Goal: Transaction & Acquisition: Obtain resource

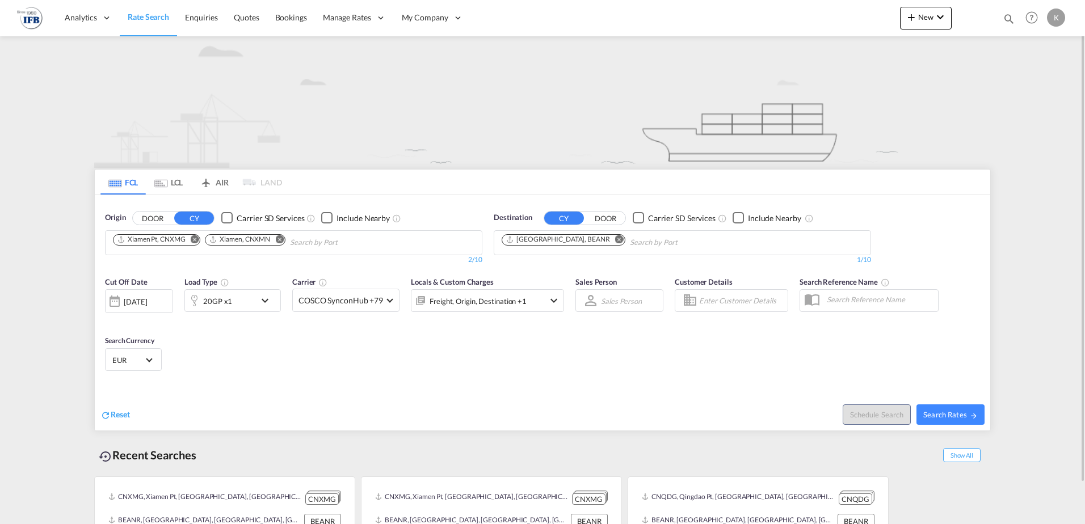
click at [197, 239] on md-icon "Remove" at bounding box center [195, 239] width 9 height 9
click at [197, 239] on md-chips-wrap "Xiamen, CNXMN" at bounding box center [210, 241] width 199 height 21
click at [188, 238] on md-icon "Remove" at bounding box center [187, 239] width 9 height 9
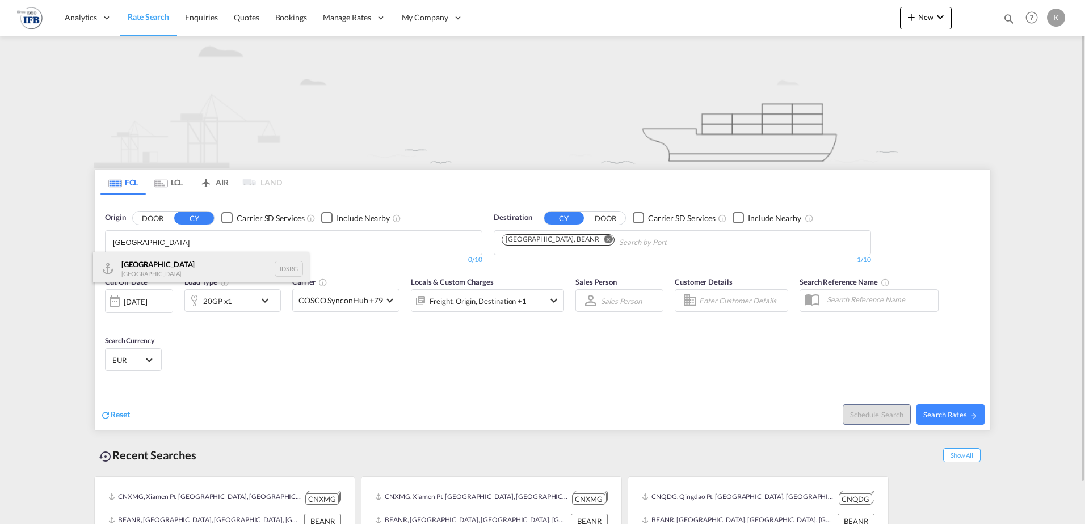
type input "[GEOGRAPHIC_DATA]"
drag, startPoint x: 164, startPoint y: 271, endPoint x: 237, endPoint y: 245, distance: 77.2
click at [166, 271] on div "[GEOGRAPHIC_DATA] [GEOGRAPHIC_DATA] IDSRG" at bounding box center [201, 269] width 216 height 34
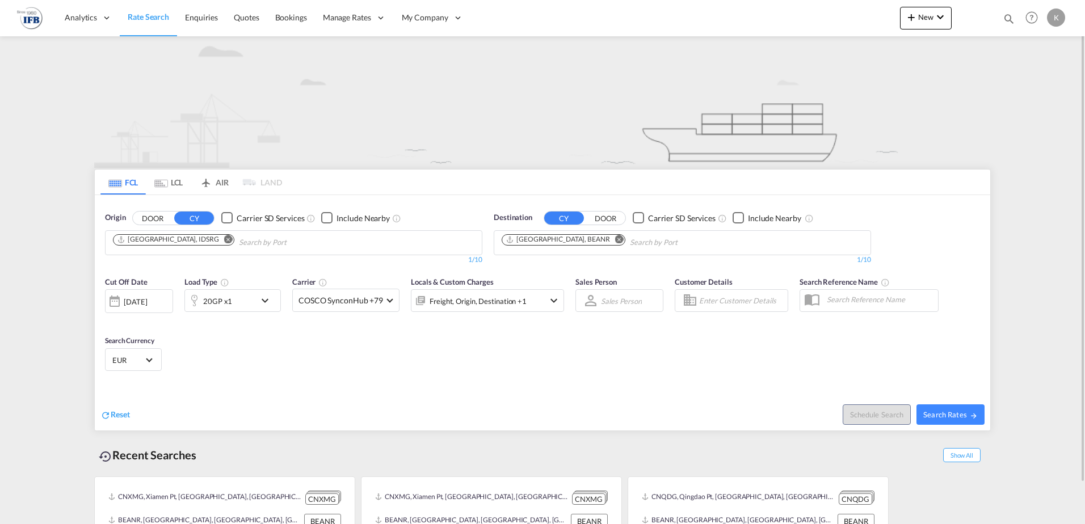
click at [241, 241] on body "Analytics Reports Dashboard Rate Search Enquiries Quotes Bookings" at bounding box center [542, 262] width 1085 height 524
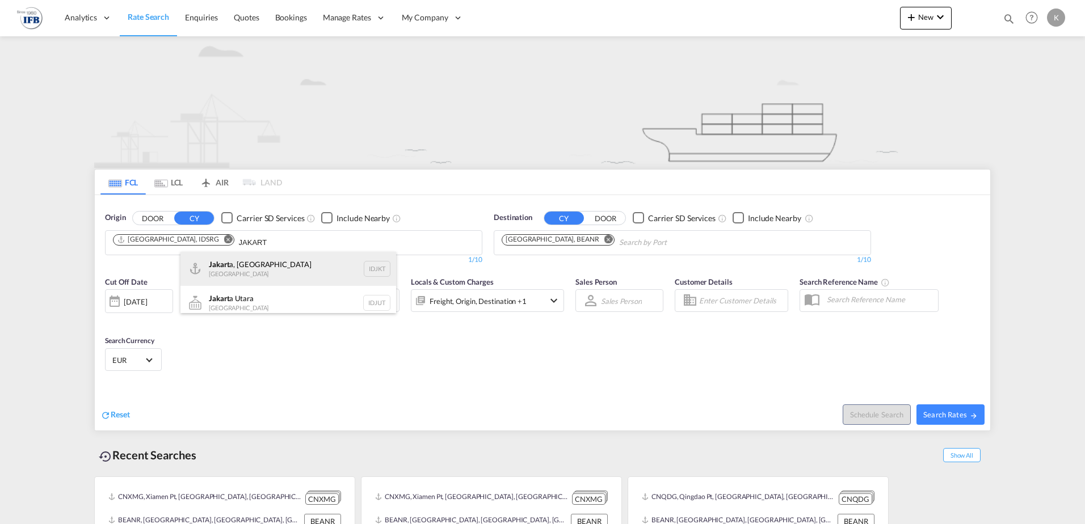
type input "JAKART"
click at [239, 266] on div "Jakart a, Java [GEOGRAPHIC_DATA] IDJKT" at bounding box center [288, 269] width 216 height 34
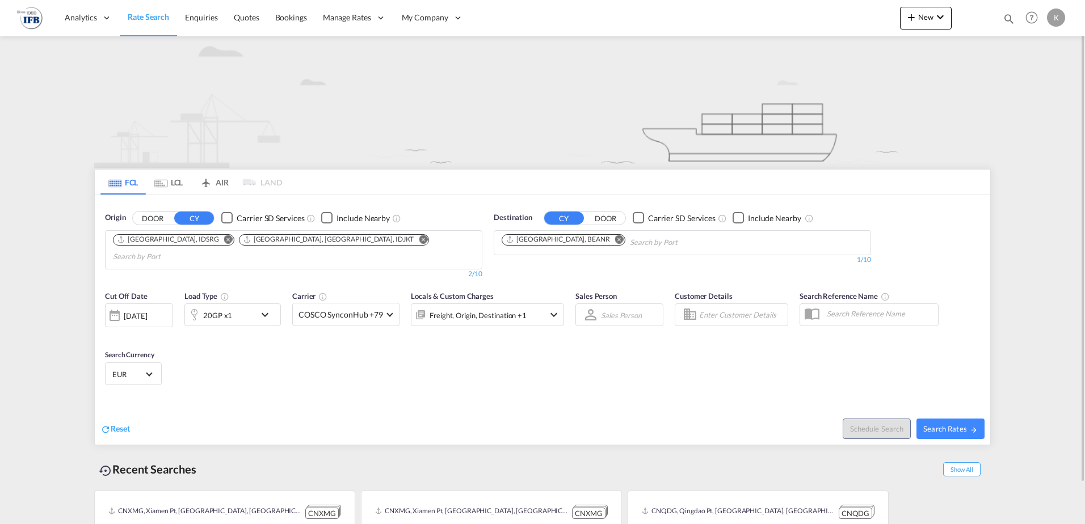
drag, startPoint x: 199, startPoint y: 380, endPoint x: 215, endPoint y: 337, distance: 46.0
click at [248, 305] on div "20GP x1" at bounding box center [220, 315] width 70 height 23
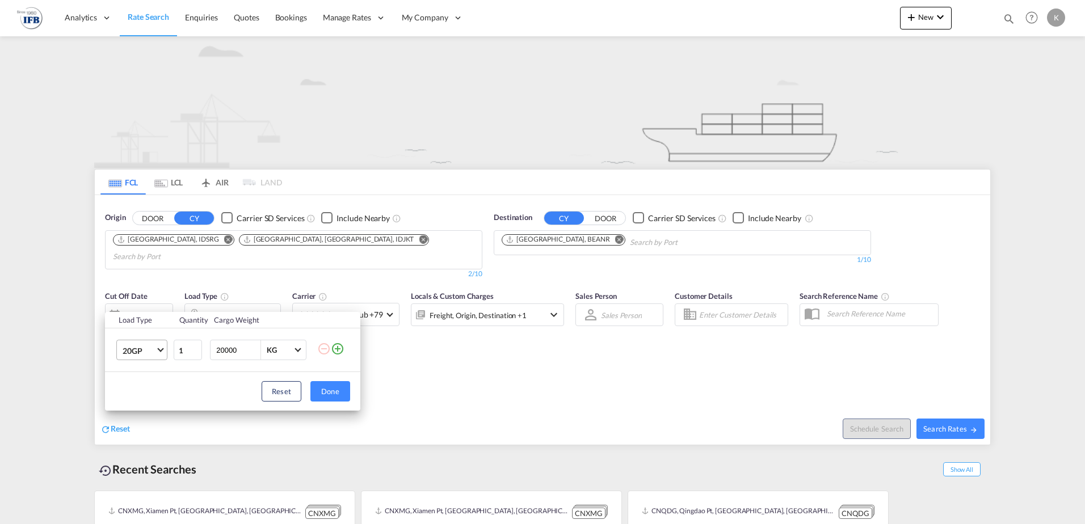
click at [153, 354] on span "20GP" at bounding box center [139, 351] width 33 height 11
click at [142, 403] on div "40HC" at bounding box center [133, 405] width 21 height 11
click at [327, 392] on button "Done" at bounding box center [330, 391] width 40 height 20
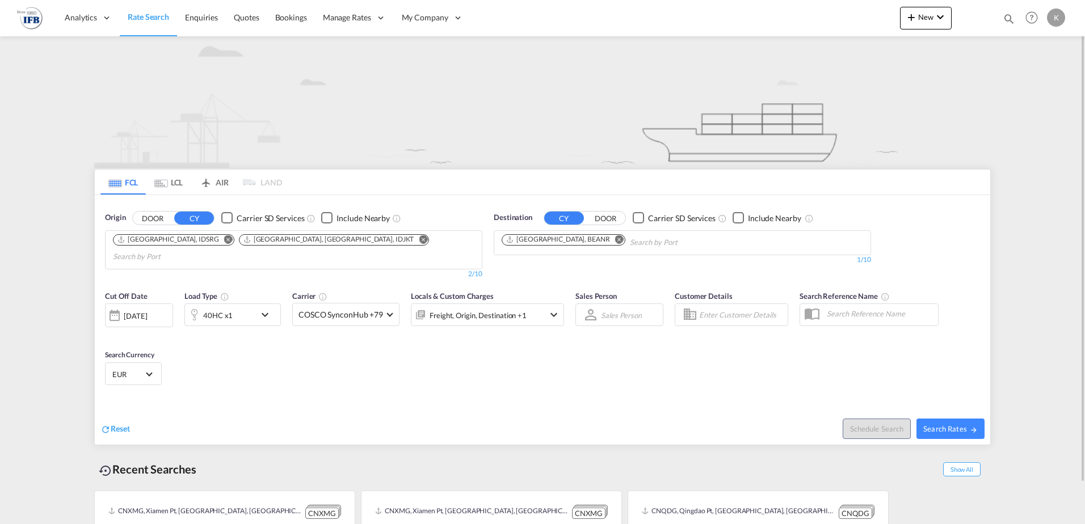
click at [147, 311] on div "[DATE]" at bounding box center [135, 316] width 23 height 10
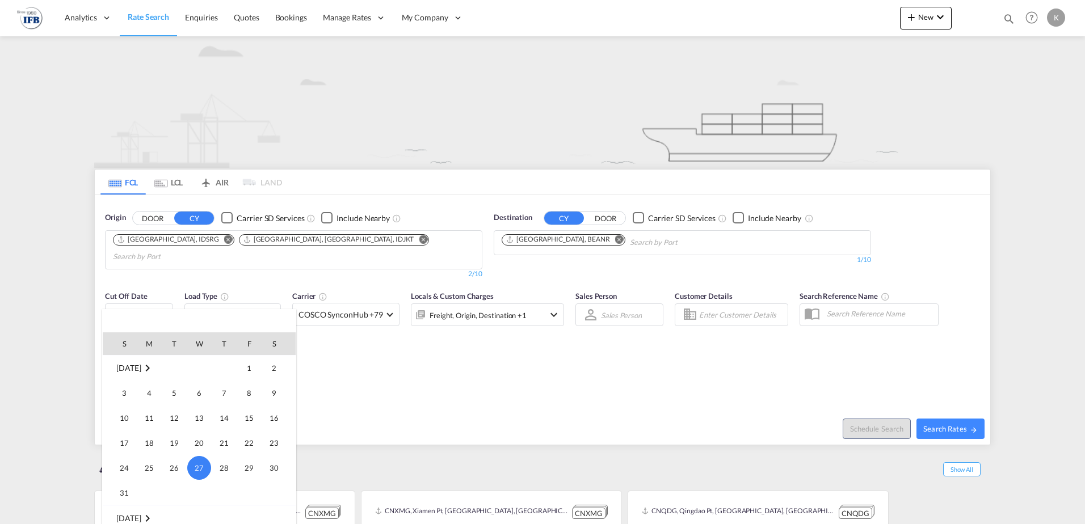
scroll to position [565, 0]
click at [179, 428] on span "2" at bounding box center [174, 430] width 23 height 23
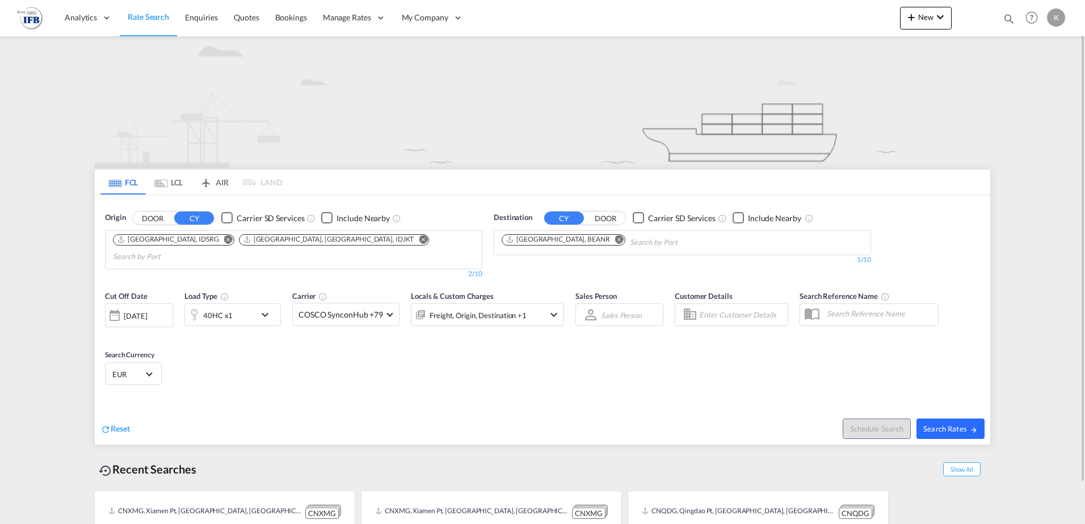
click at [950, 424] on span "Search Rates" at bounding box center [950, 428] width 54 height 9
type input "IDSRG,IDJKT to BEANR / [DATE]"
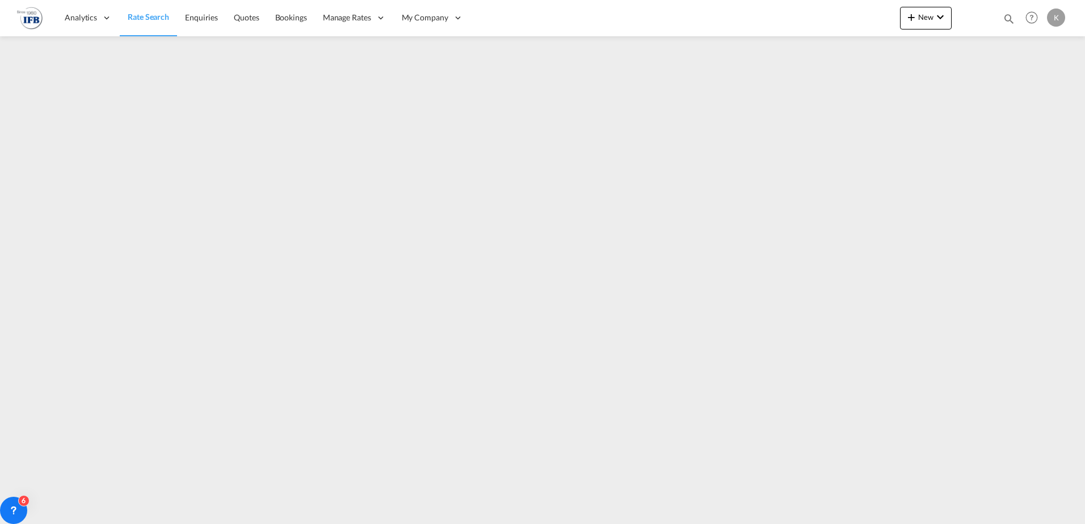
click at [138, 24] on link "Rate Search" at bounding box center [148, 17] width 57 height 37
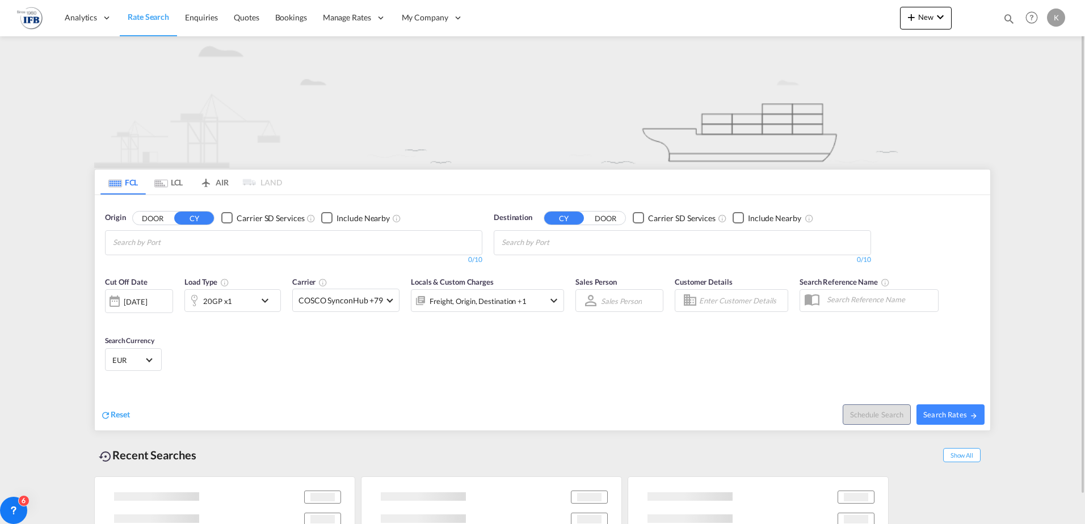
click at [168, 180] on md-tab-item "LCL" at bounding box center [168, 182] width 45 height 25
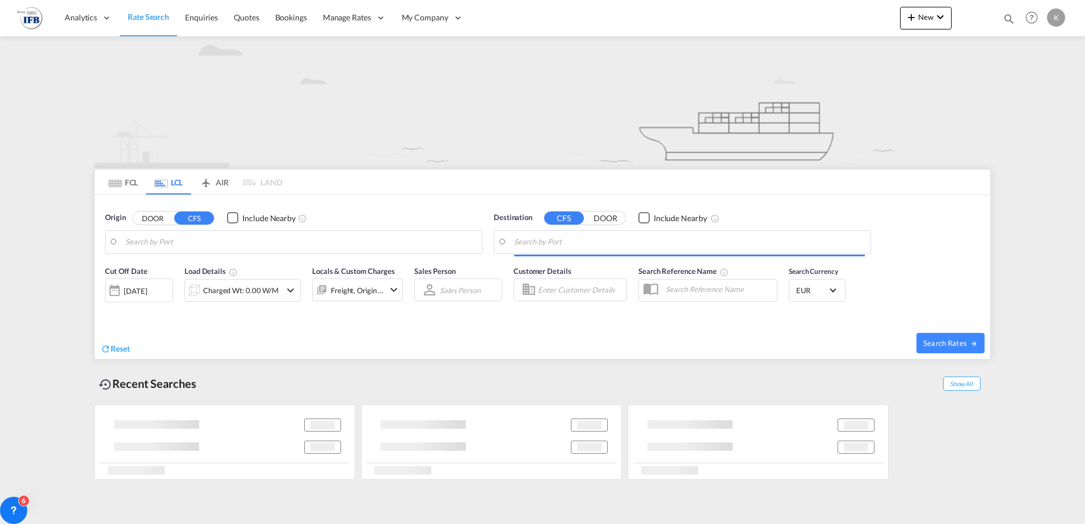
type input "Ningbo, ZJ, CNNGB"
type input "[GEOGRAPHIC_DATA], BEANR"
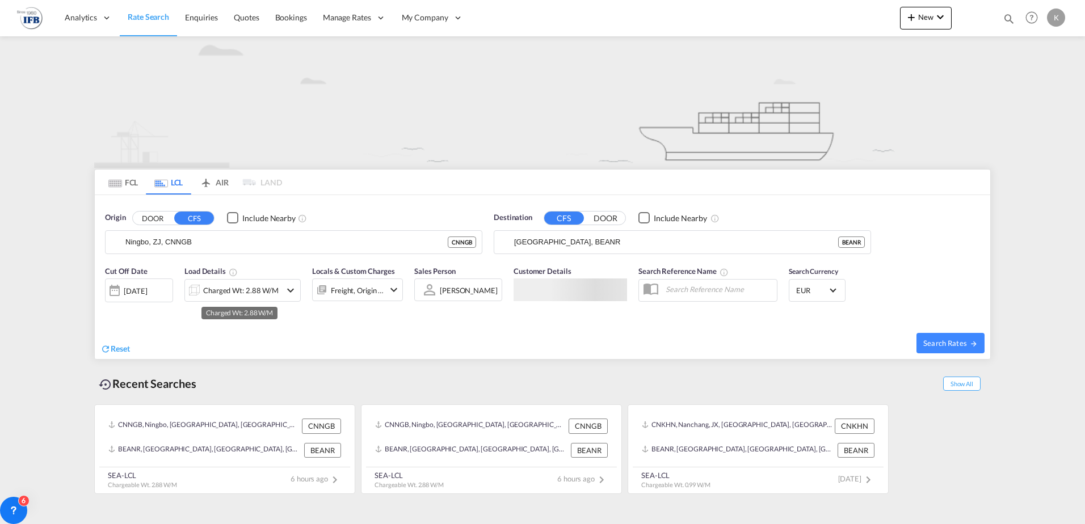
click at [223, 293] on div "Charged Wt: 2.88 W/M" at bounding box center [240, 291] width 75 height 16
